Goal: Find specific page/section: Find specific page/section

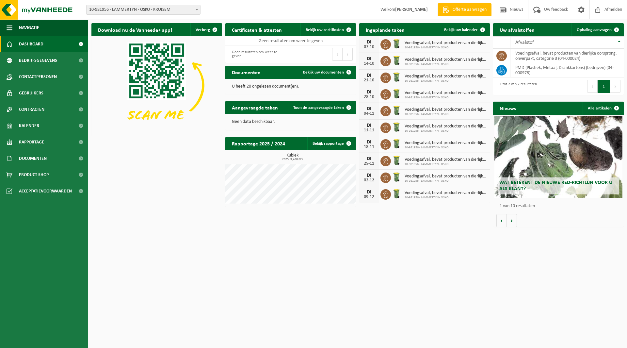
click at [189, 262] on html "Vestiging: 10-691042 - LAMMERTYN.NET - BEVEREN-WAAS 10-933485 - ???LAMMERTYN.NE…" at bounding box center [313, 174] width 627 height 348
click at [48, 14] on img at bounding box center [39, 10] width 78 height 20
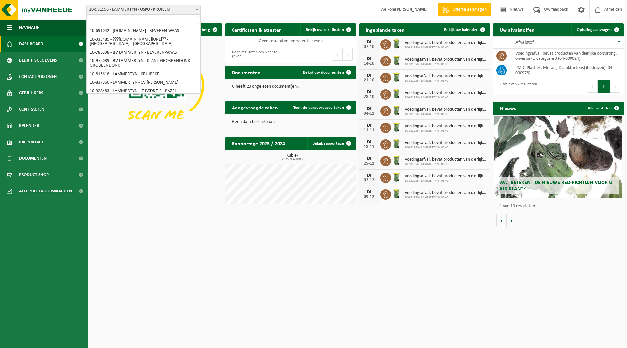
click at [130, 12] on span "10-981956 - LAMMERTYN - OSKO - KRUISEM" at bounding box center [144, 9] width 114 height 9
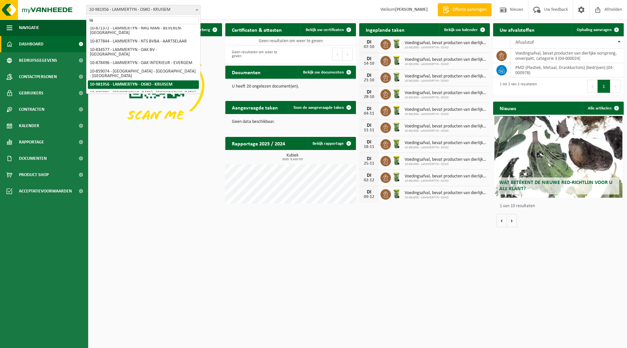
type input "l"
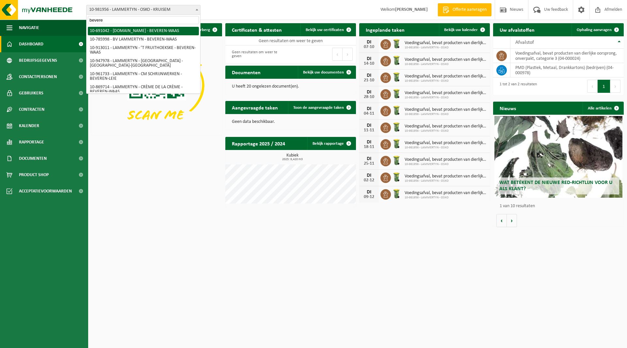
type input "bevere"
select select "3258"
